Goal: Task Accomplishment & Management: Use online tool/utility

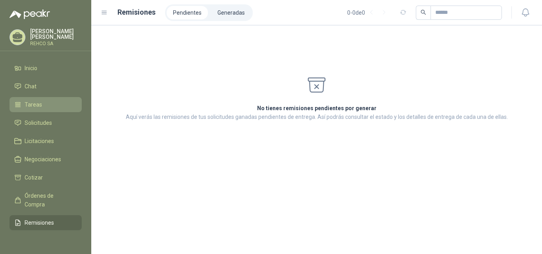
click at [37, 105] on span "Tareas" at bounding box center [33, 104] width 17 height 9
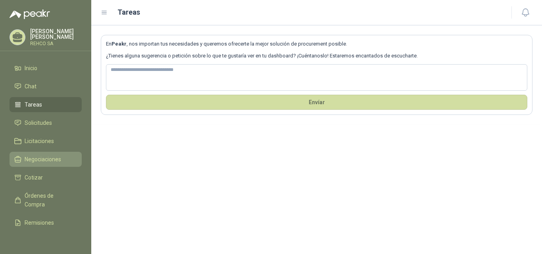
click at [37, 154] on link "Negociaciones" at bounding box center [46, 159] width 72 height 15
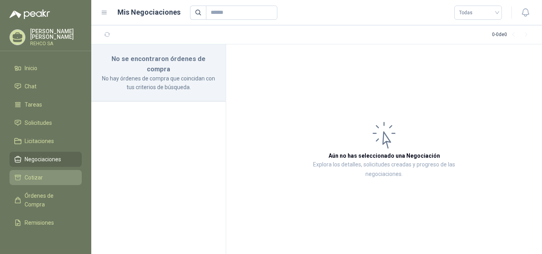
click at [36, 176] on span "Cotizar" at bounding box center [34, 177] width 18 height 9
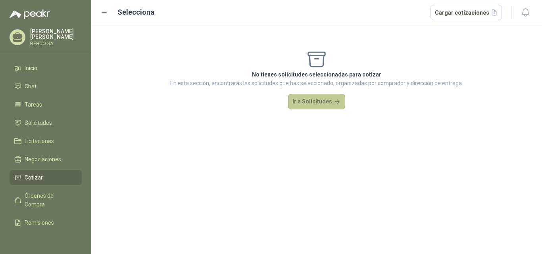
click at [322, 98] on button "Ir a Solicitudes" at bounding box center [316, 102] width 57 height 16
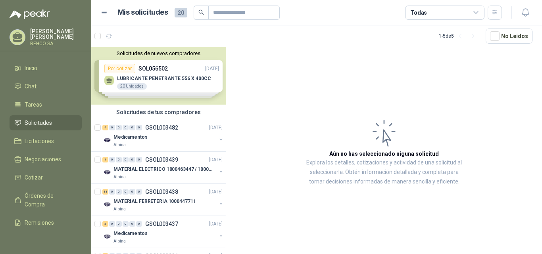
click at [121, 86] on div "Solicitudes de nuevos compradores Por cotizar SOL056502 [DATE] LUBRICANTE PENET…" at bounding box center [158, 76] width 134 height 58
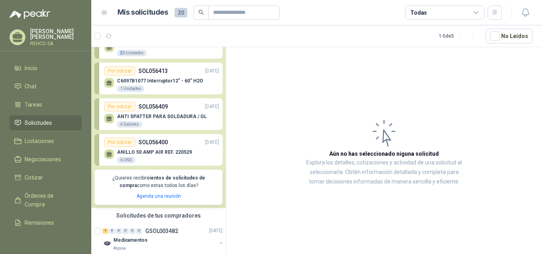
scroll to position [40, 0]
